Goal: Transaction & Acquisition: Purchase product/service

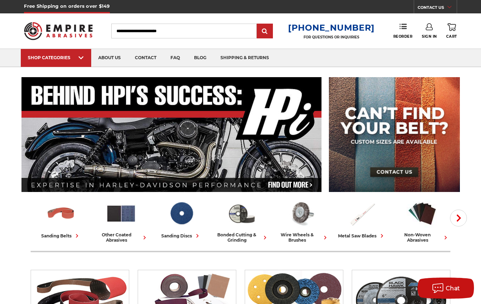
click at [428, 30] on icon at bounding box center [428, 26] width 7 height 7
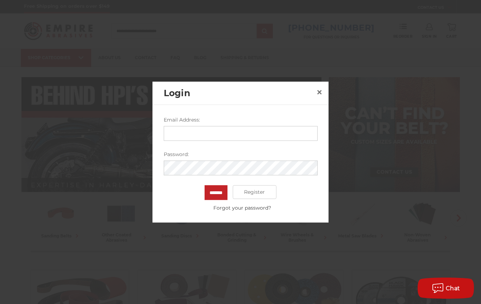
click at [288, 129] on input "Email Address:" at bounding box center [241, 133] width 154 height 15
type input "**********"
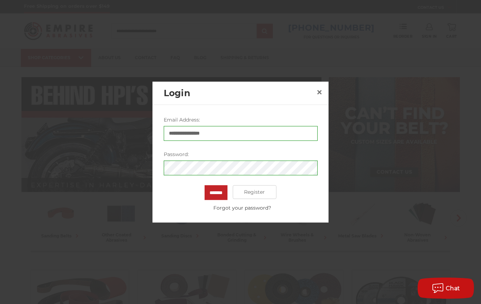
click at [218, 192] on input "*******" at bounding box center [215, 192] width 23 height 15
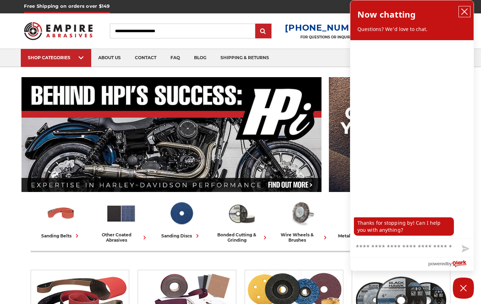
click at [463, 14] on icon "close chatbox" at bounding box center [464, 11] width 7 height 7
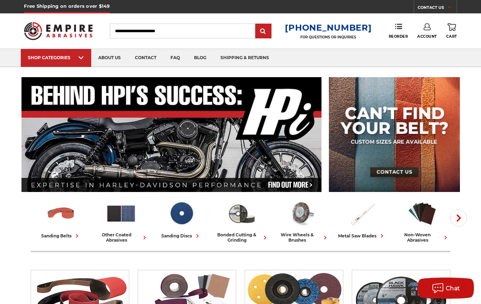
click at [430, 26] on icon at bounding box center [426, 26] width 7 height 7
click at [438, 47] on link "Account" at bounding box center [427, 45] width 50 height 13
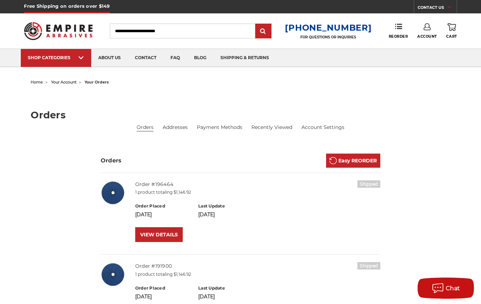
click at [362, 160] on link "Easy REORDER" at bounding box center [353, 160] width 54 height 14
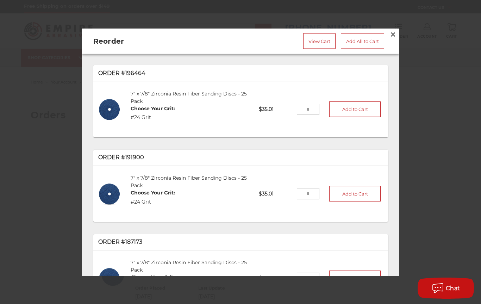
click at [307, 112] on input "tel" at bounding box center [308, 108] width 23 height 11
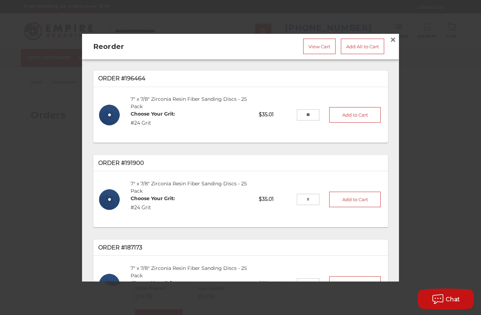
type input "**"
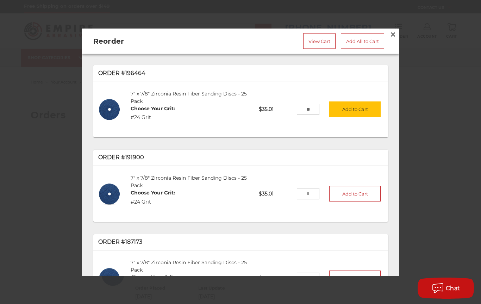
click at [366, 109] on button "Add to Cart" at bounding box center [354, 108] width 51 height 15
click at [322, 38] on link "View Cart" at bounding box center [319, 40] width 32 height 15
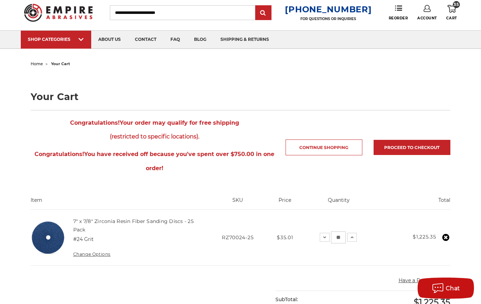
scroll to position [18, 0]
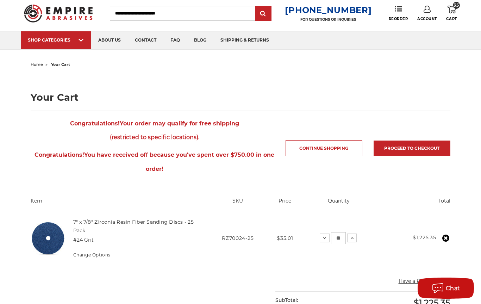
click at [437, 147] on link "Proceed to checkout" at bounding box center [411, 147] width 77 height 15
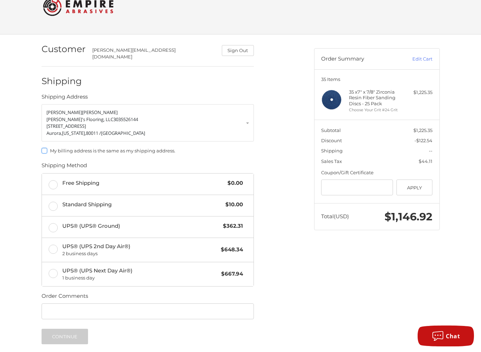
scroll to position [21, 0]
click at [49, 177] on label "Free Shipping $0.00" at bounding box center [147, 183] width 211 height 21
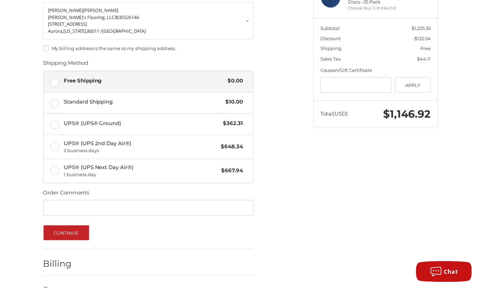
scroll to position [125, 0]
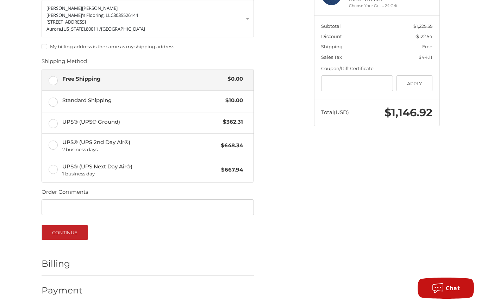
click at [49, 227] on button "Continue" at bounding box center [65, 231] width 47 height 15
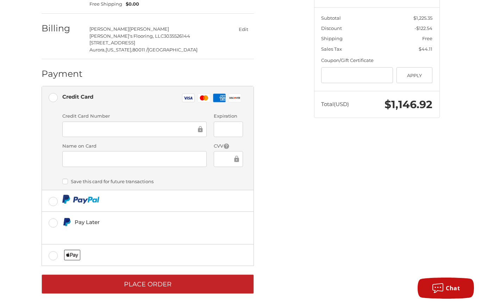
scroll to position [122, 0]
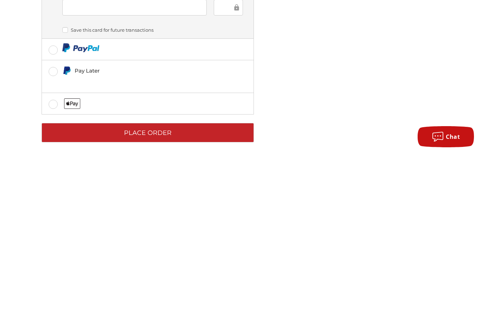
click at [202, 285] on button "Place Order" at bounding box center [148, 294] width 212 height 19
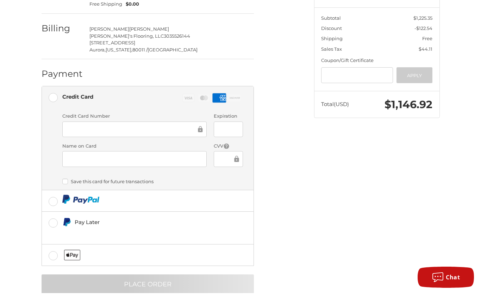
scroll to position [133, 0]
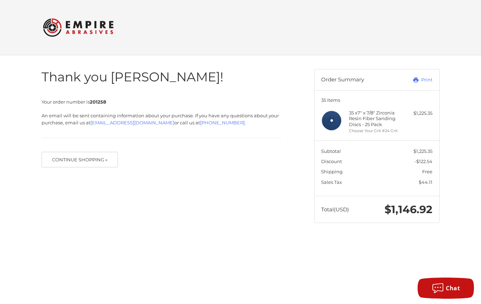
click at [109, 156] on button "Continue Shopping »" at bounding box center [80, 159] width 77 height 15
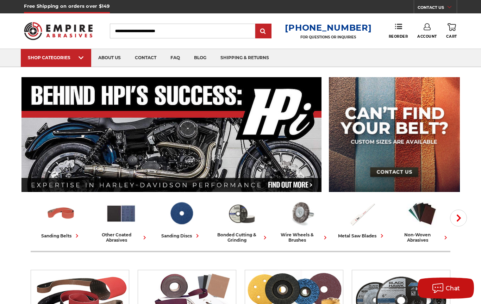
click at [425, 31] on link "Account" at bounding box center [427, 30] width 20 height 15
click at [434, 61] on link "Sign Out" at bounding box center [427, 60] width 50 height 14
